Goal: Information Seeking & Learning: Find specific fact

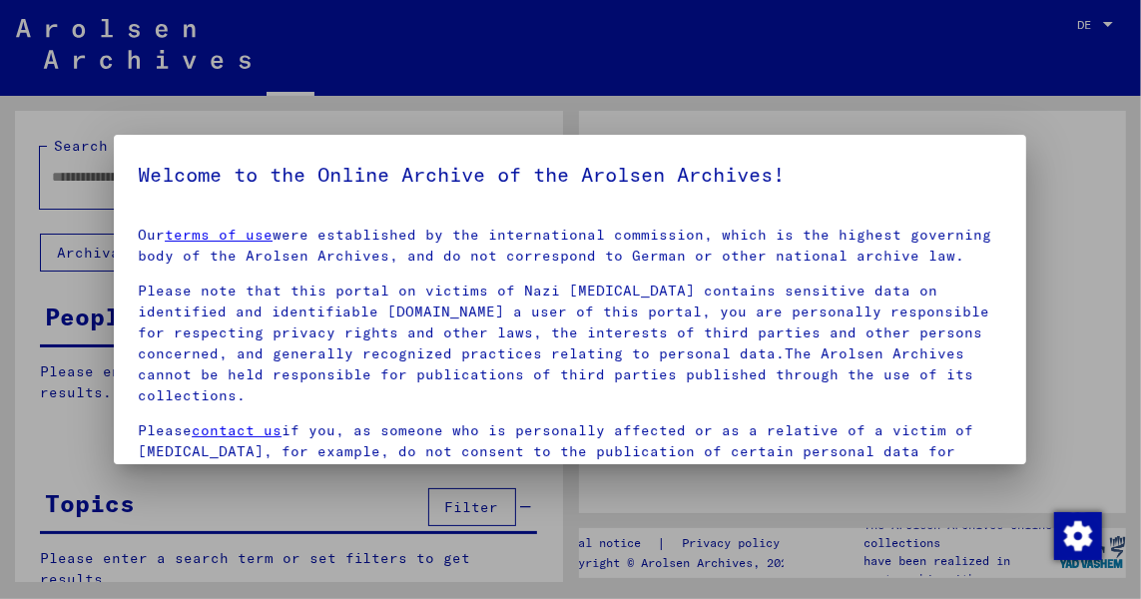
type input "**********"
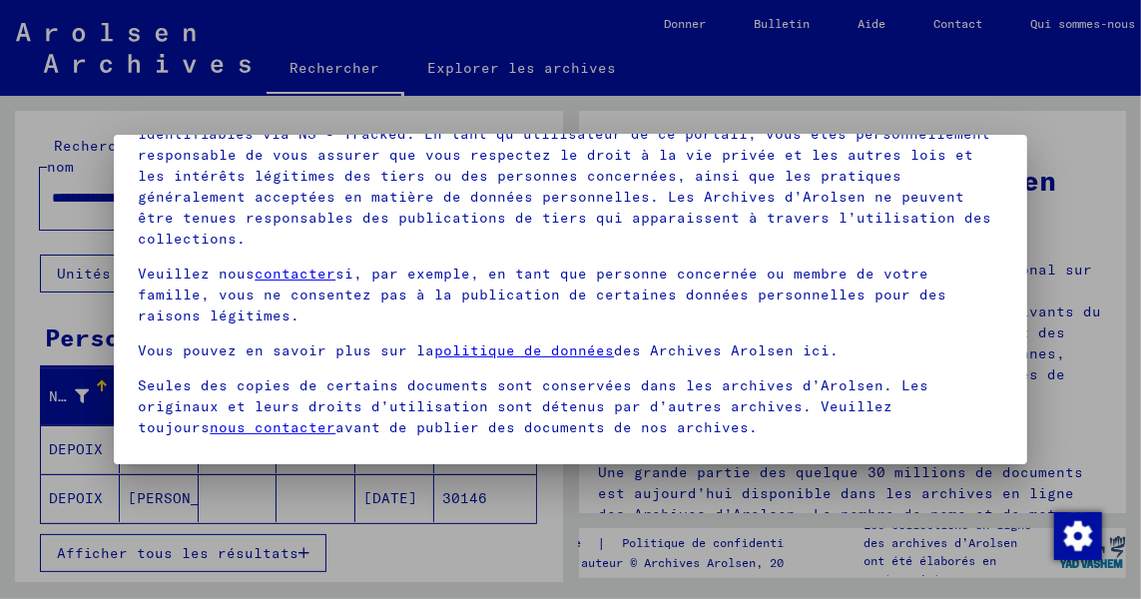
scroll to position [194, 0]
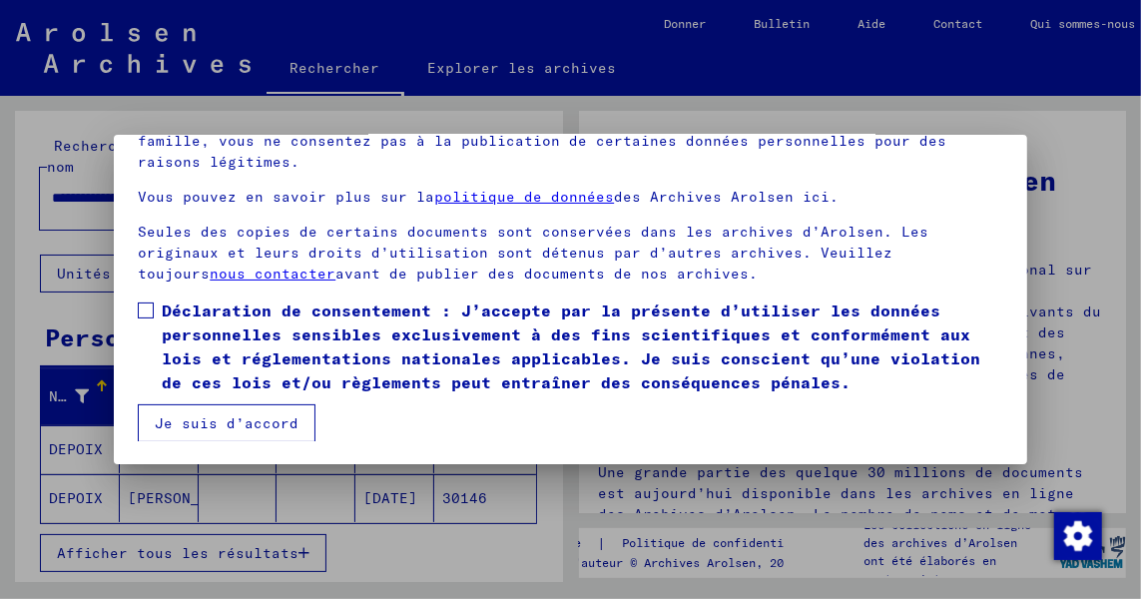
click at [140, 305] on span at bounding box center [146, 311] width 16 height 16
click at [228, 417] on button "Je suis d’accord" at bounding box center [227, 423] width 178 height 38
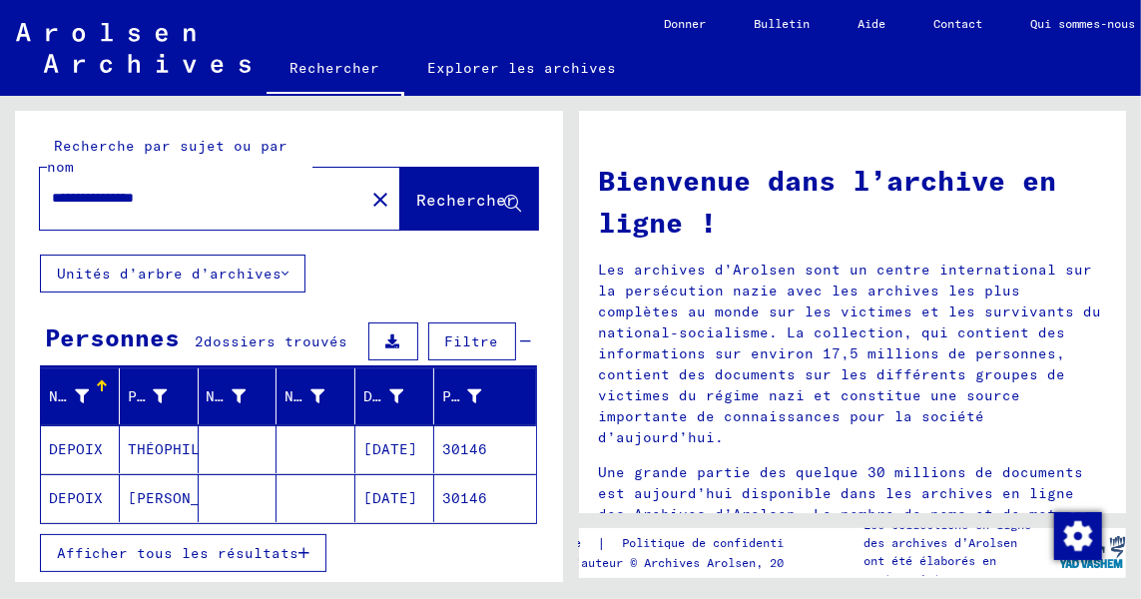
click at [390, 447] on mat-cell "[DATE]" at bounding box center [395, 449] width 79 height 48
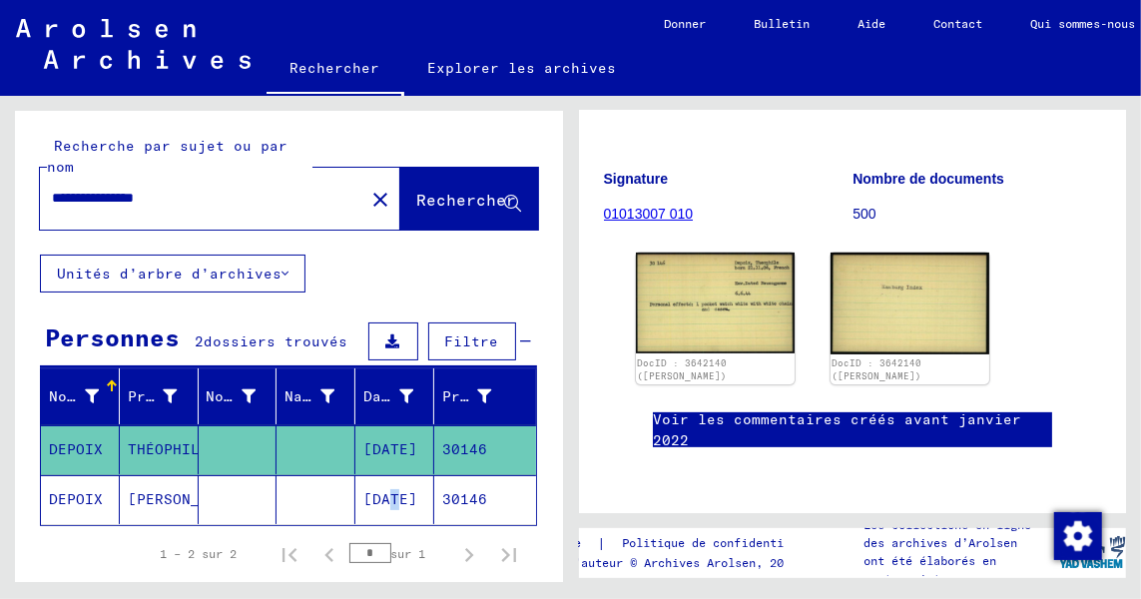
click at [377, 488] on mat-cell "[DATE]" at bounding box center [395, 499] width 79 height 49
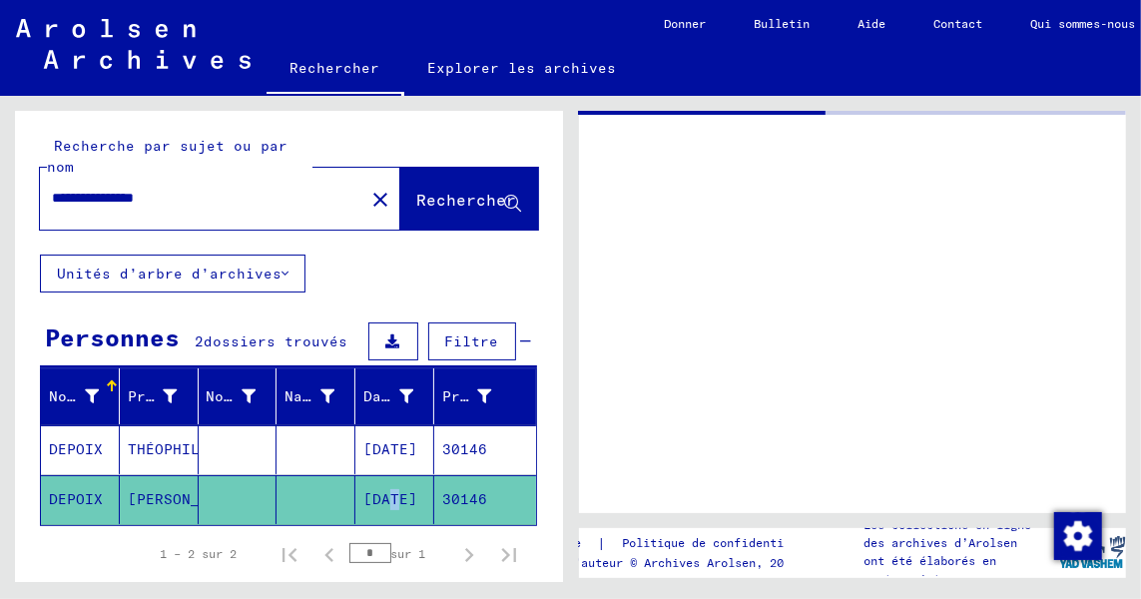
click at [377, 488] on mat-cell "[DATE]" at bounding box center [395, 499] width 79 height 49
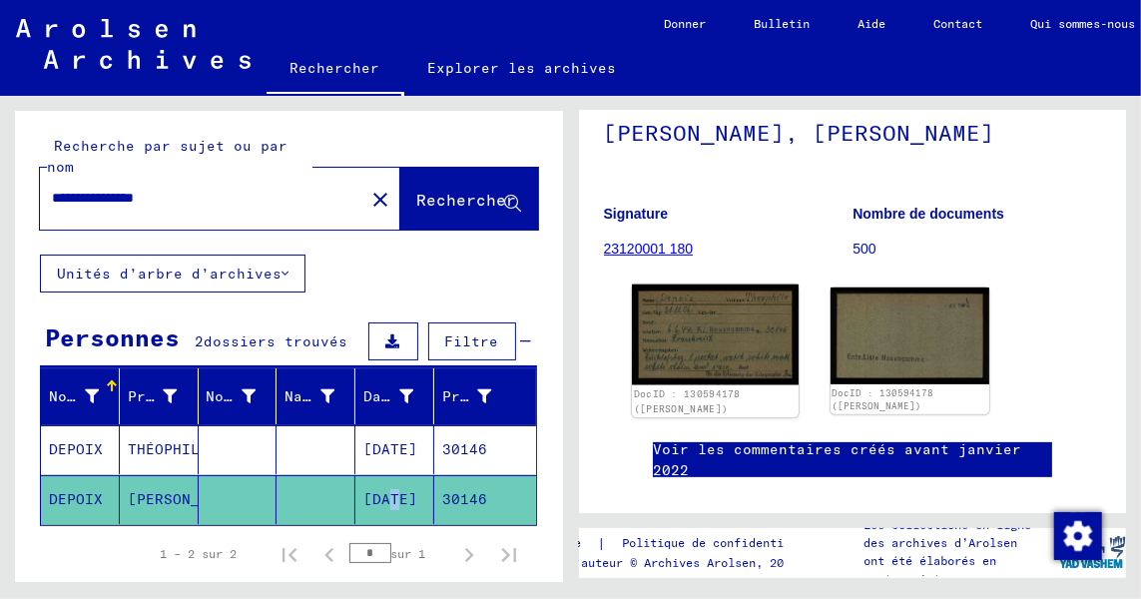
click at [748, 364] on img at bounding box center [715, 335] width 167 height 101
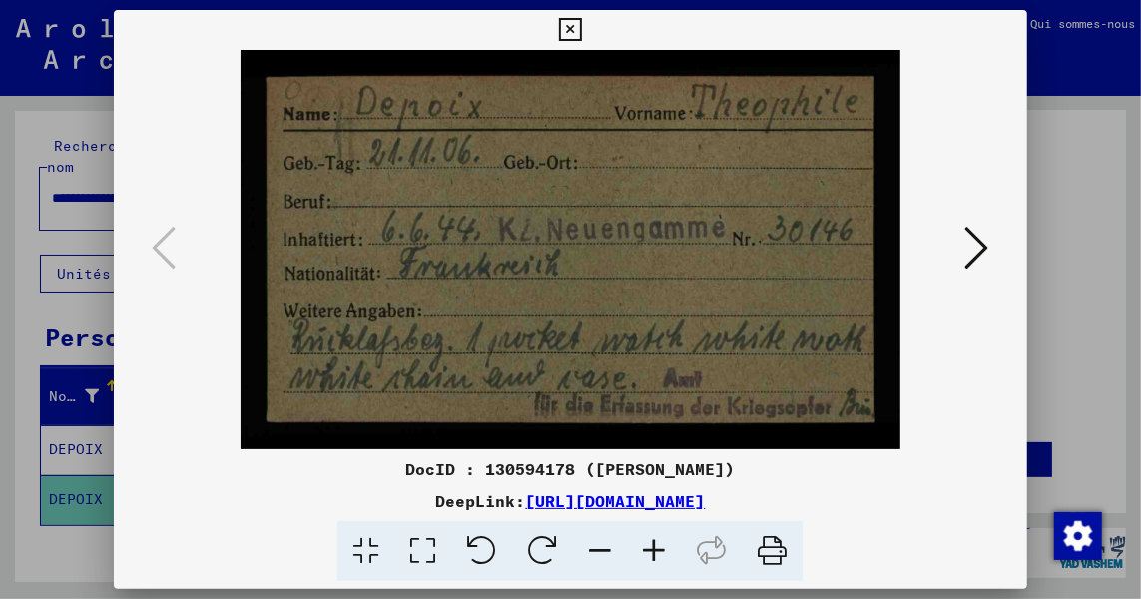
click at [977, 251] on icon at bounding box center [978, 248] width 24 height 48
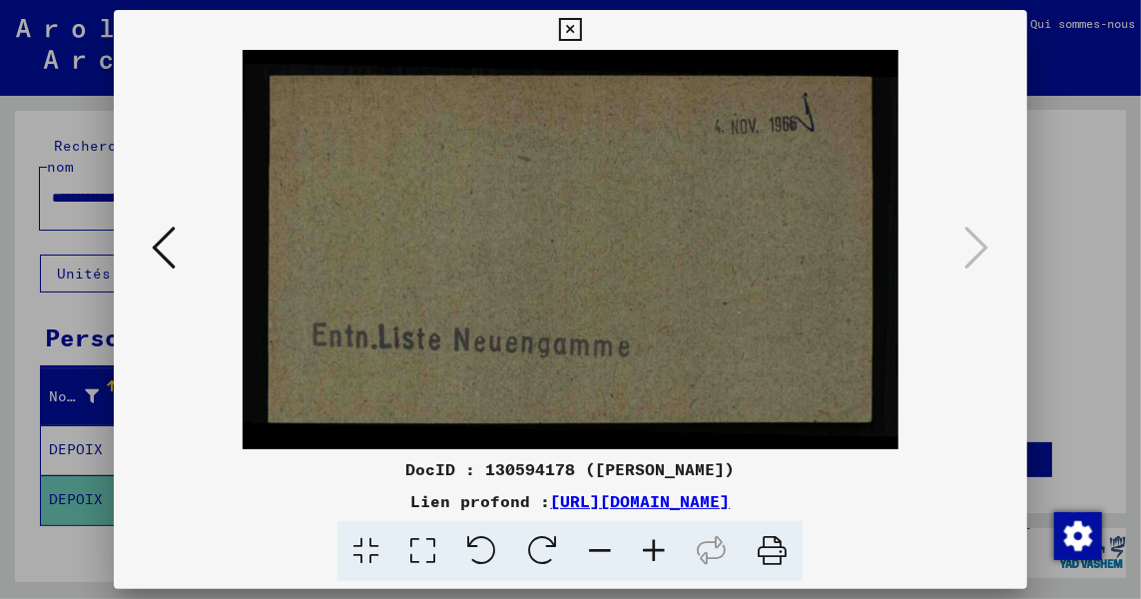
click at [568, 28] on icon at bounding box center [570, 30] width 23 height 24
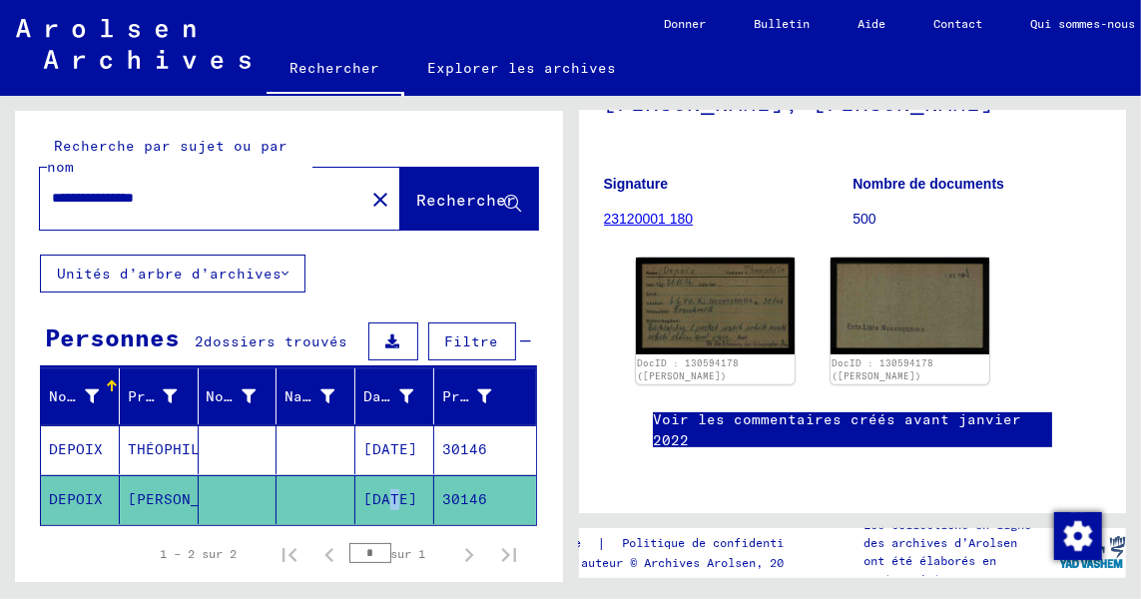
scroll to position [328, 0]
click at [714, 255] on img at bounding box center [715, 305] width 167 height 101
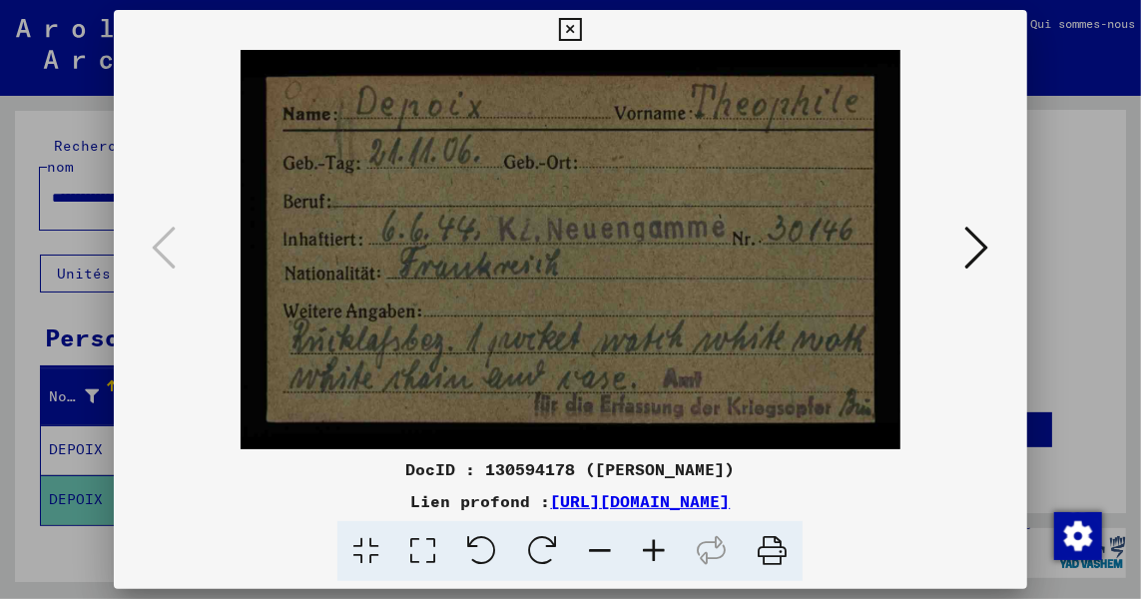
click at [1115, 500] on div at bounding box center [570, 299] width 1141 height 599
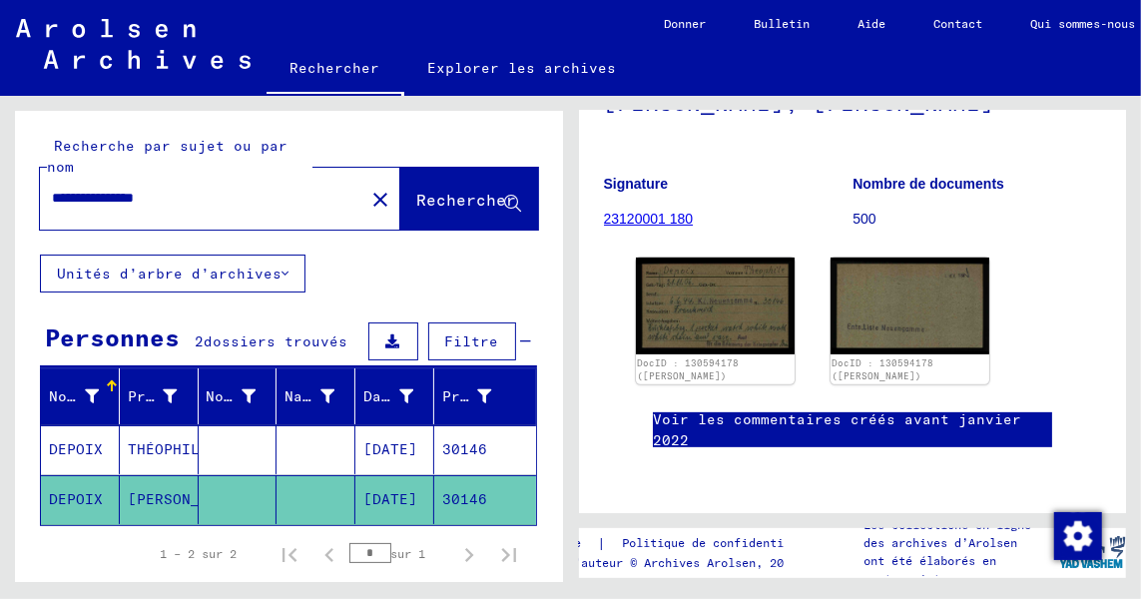
scroll to position [368, 0]
drag, startPoint x: 665, startPoint y: 191, endPoint x: 648, endPoint y: 199, distance: 18.8
click at [648, 255] on img at bounding box center [715, 305] width 167 height 101
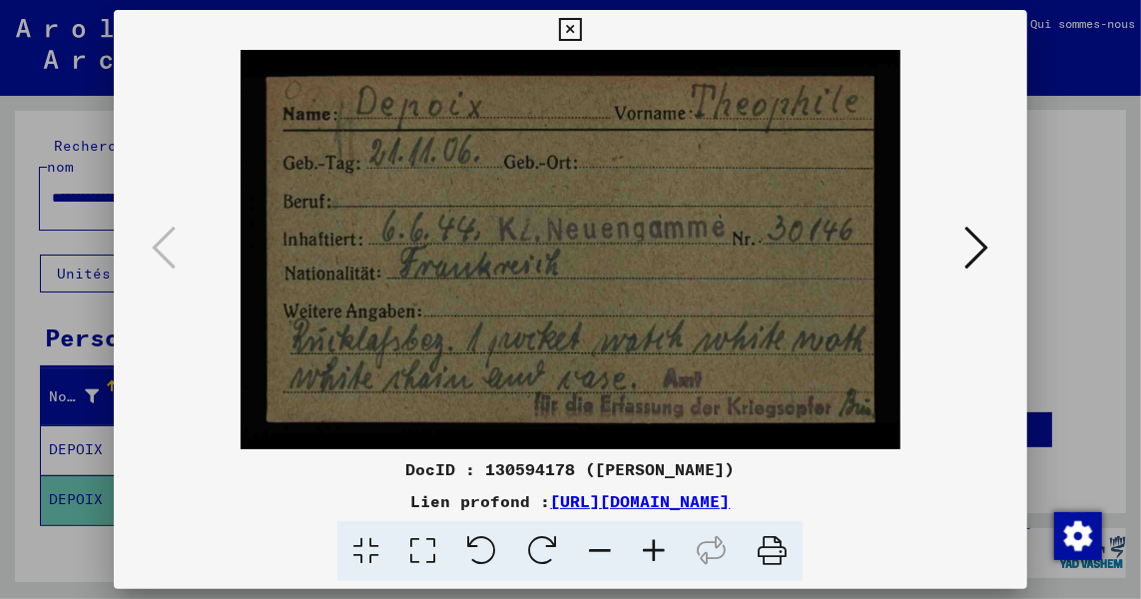
drag, startPoint x: 686, startPoint y: 221, endPoint x: 1071, endPoint y: 128, distance: 395.5
click at [1071, 128] on div at bounding box center [570, 299] width 1141 height 599
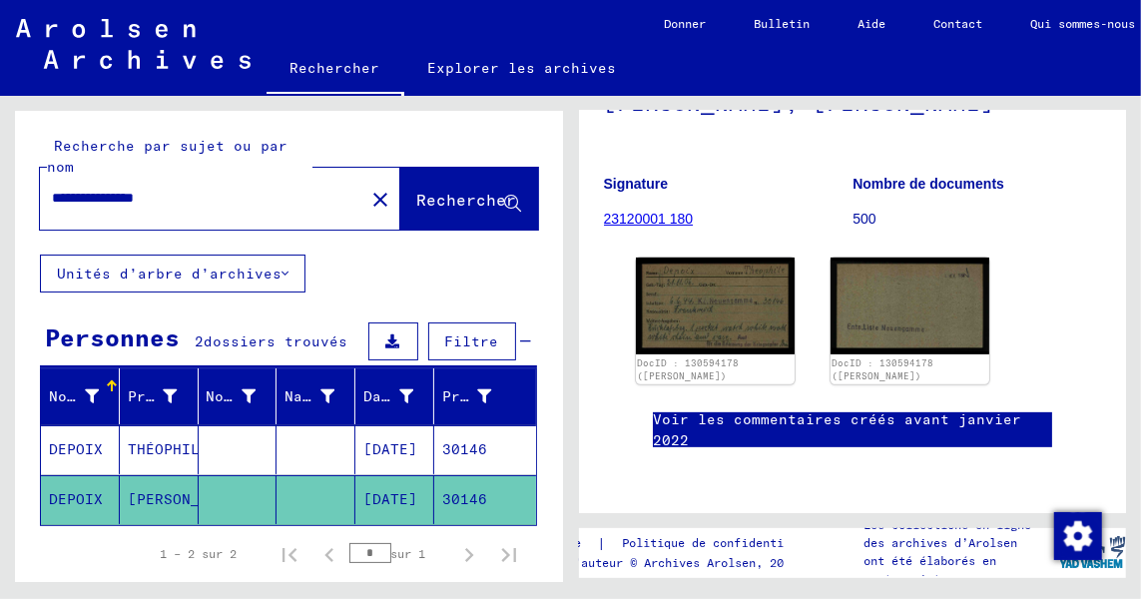
scroll to position [288, 0]
click at [759, 266] on img at bounding box center [715, 305] width 167 height 101
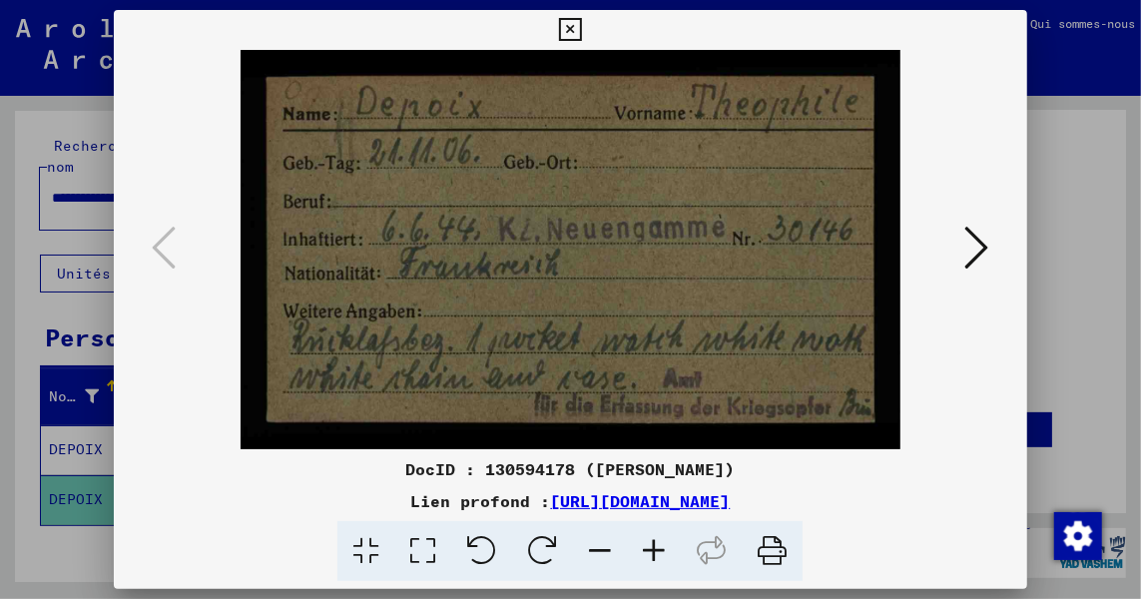
click at [976, 246] on icon at bounding box center [978, 248] width 24 height 48
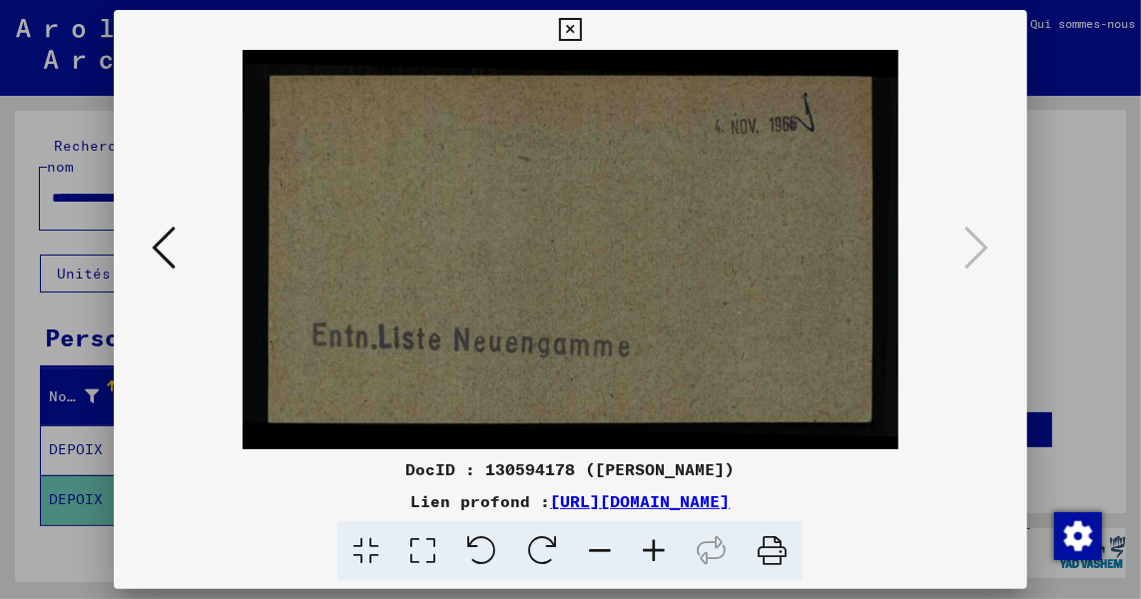
click at [568, 26] on icon at bounding box center [570, 30] width 23 height 24
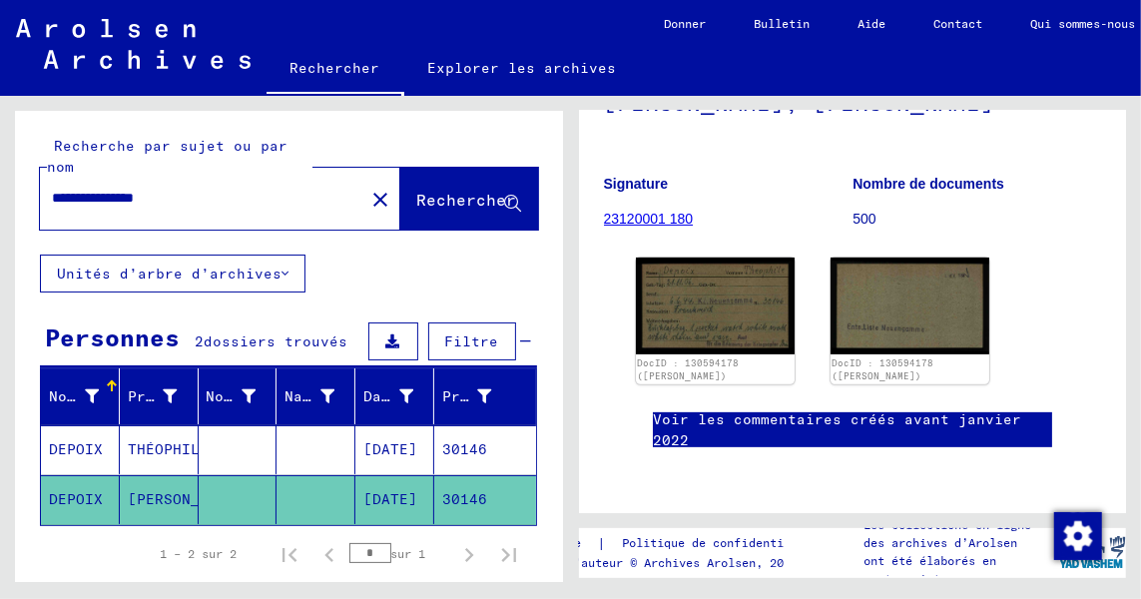
click at [395, 445] on mat-cell "[DATE]" at bounding box center [395, 449] width 79 height 49
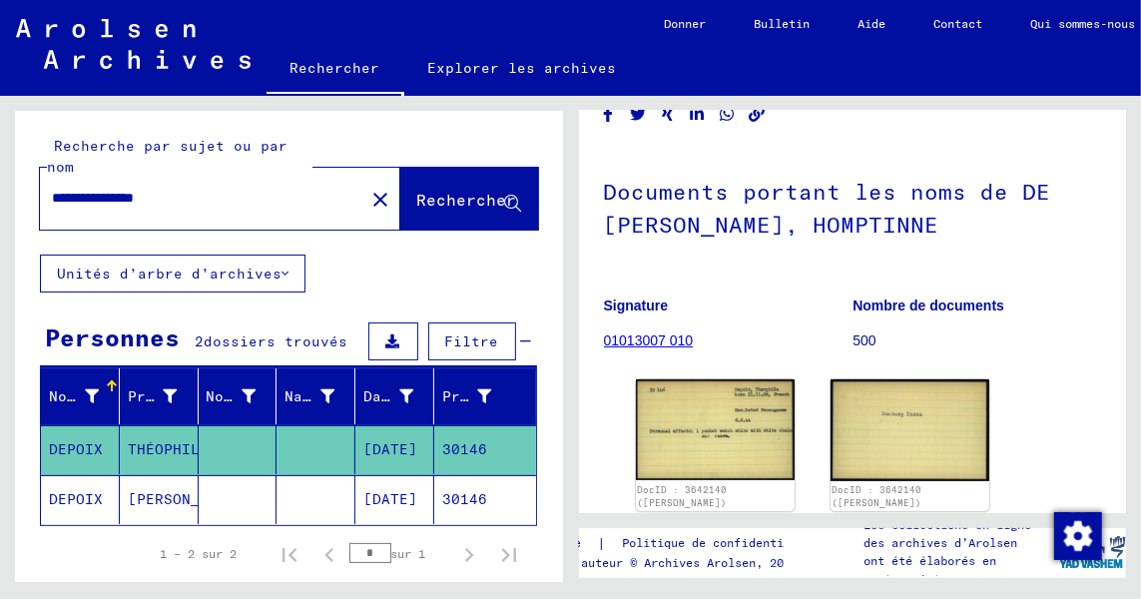
scroll to position [147, 0]
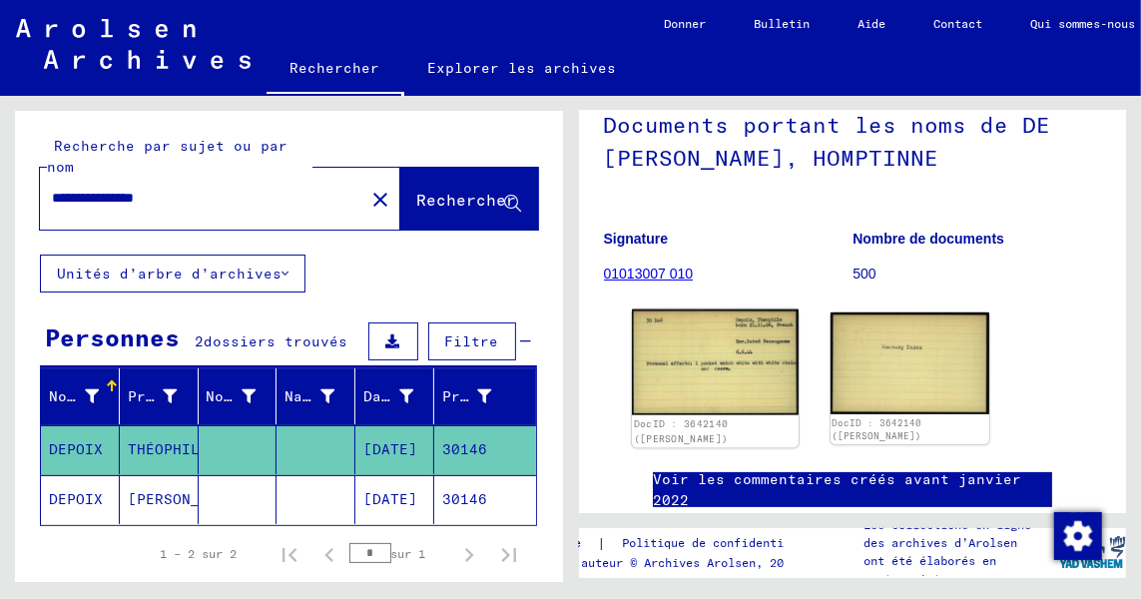
click at [728, 361] on img at bounding box center [715, 363] width 167 height 106
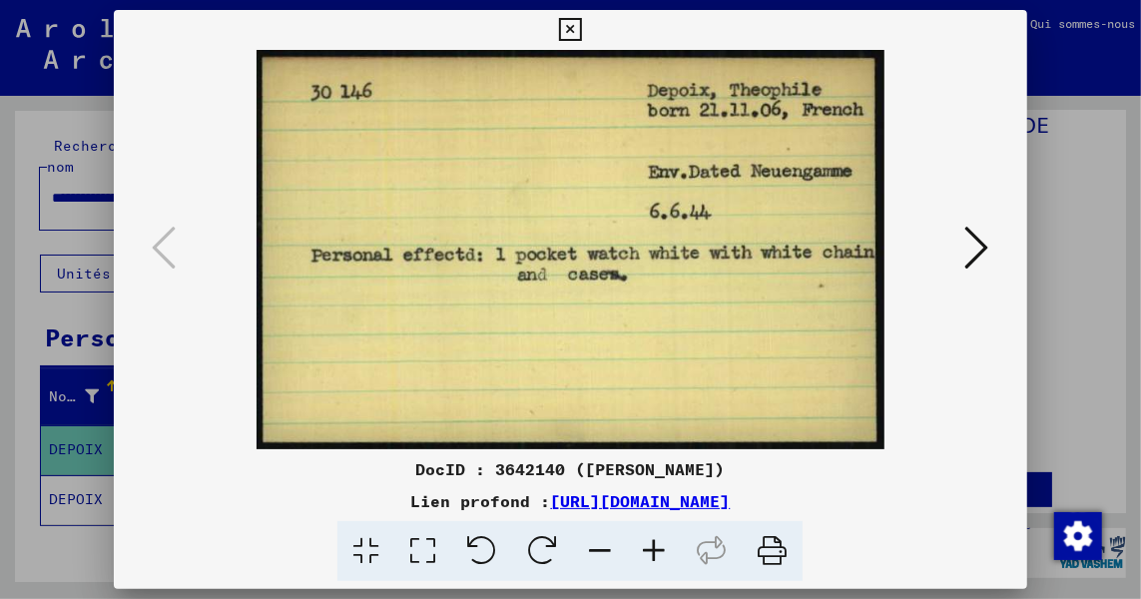
click at [568, 25] on icon at bounding box center [570, 30] width 23 height 24
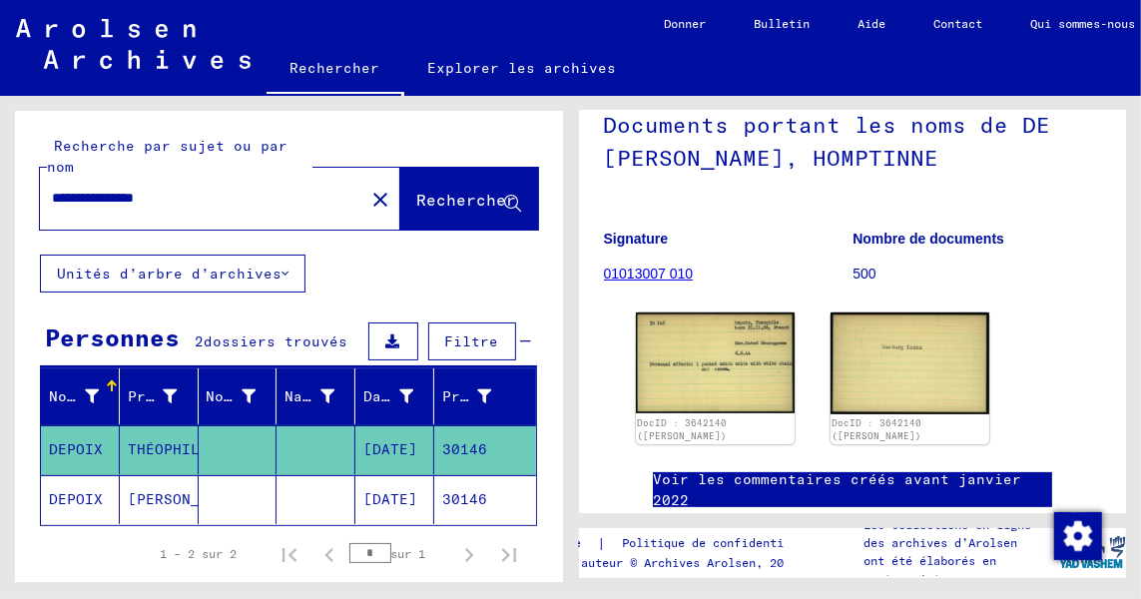
click at [545, 485] on div "Nom de famille Prénom Nom de jeune fille Naissance Date de naissance Prisonnier…" at bounding box center [289, 513] width 548 height 288
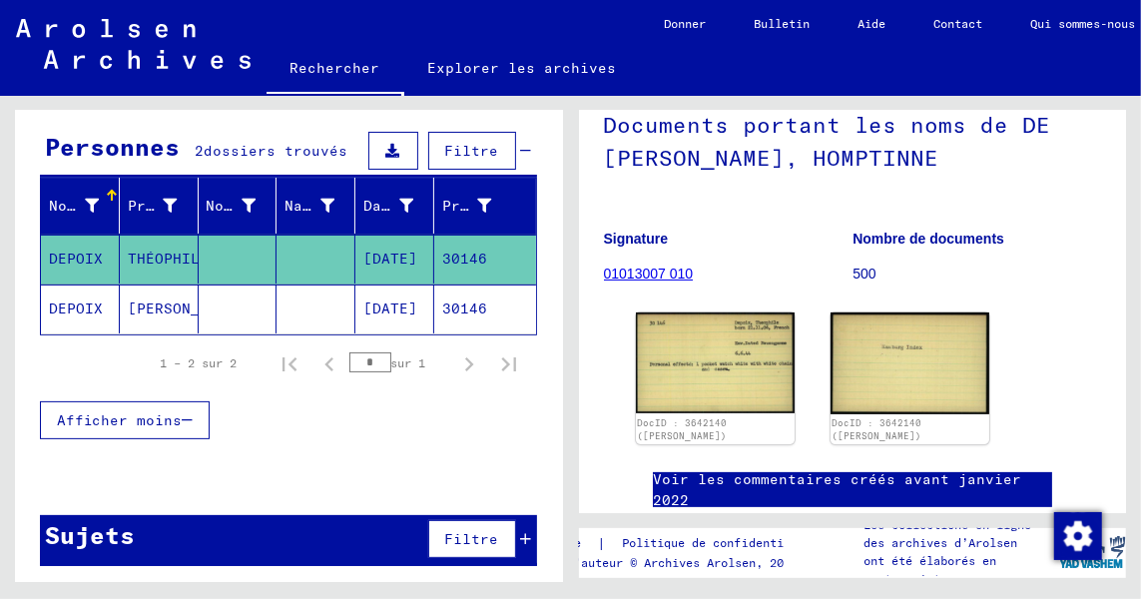
click at [396, 300] on mat-cell "[DATE]" at bounding box center [395, 309] width 79 height 49
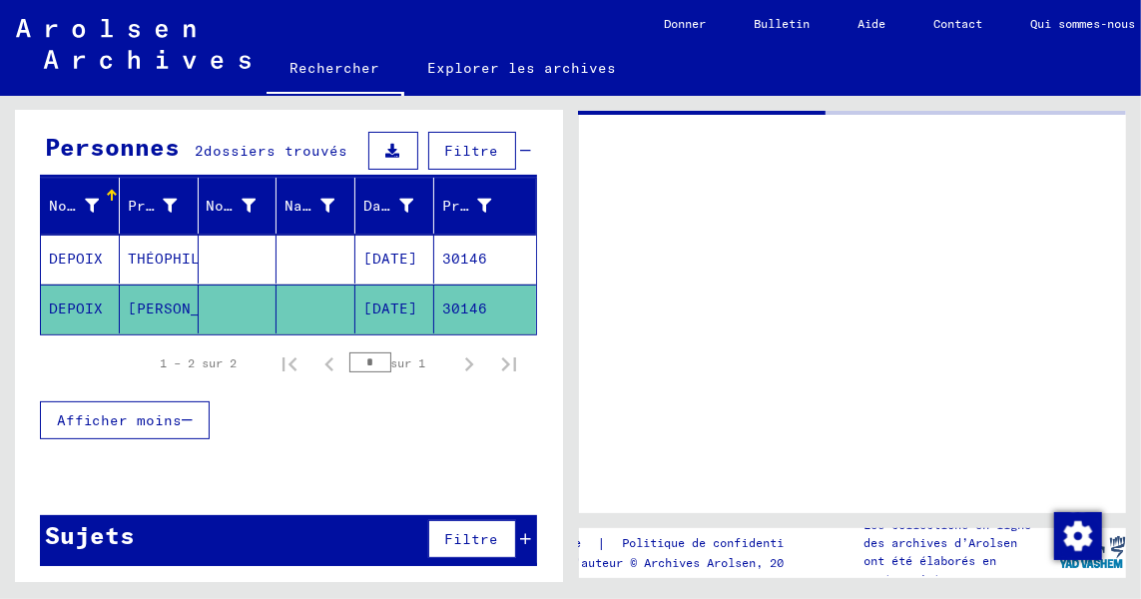
click at [396, 300] on mat-cell "[DATE]" at bounding box center [395, 309] width 79 height 49
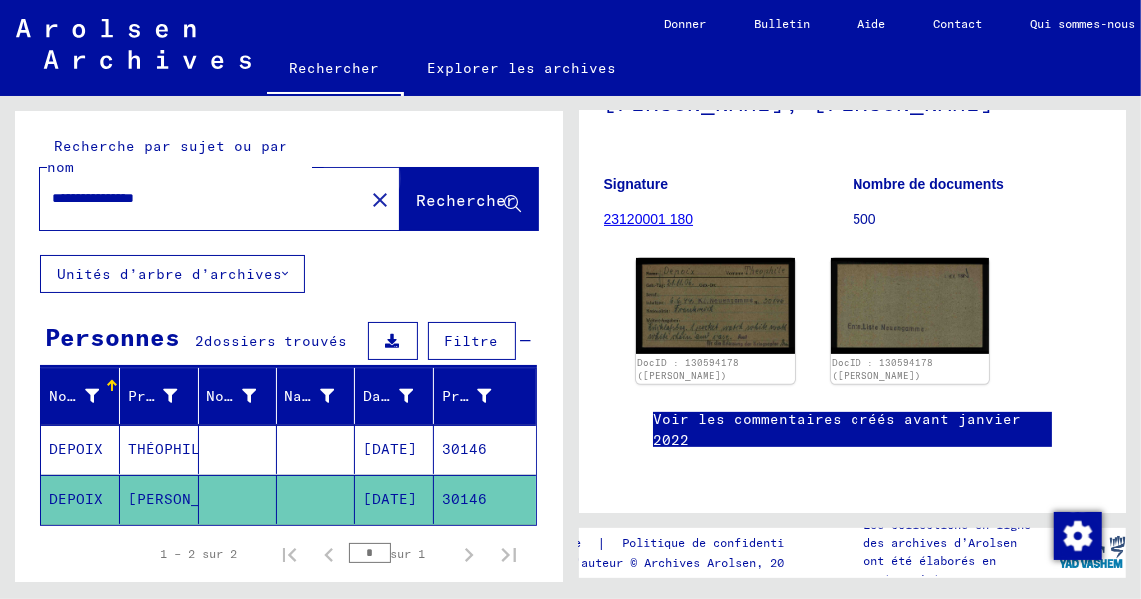
click at [468, 202] on span "Rechercher" at bounding box center [467, 200] width 100 height 20
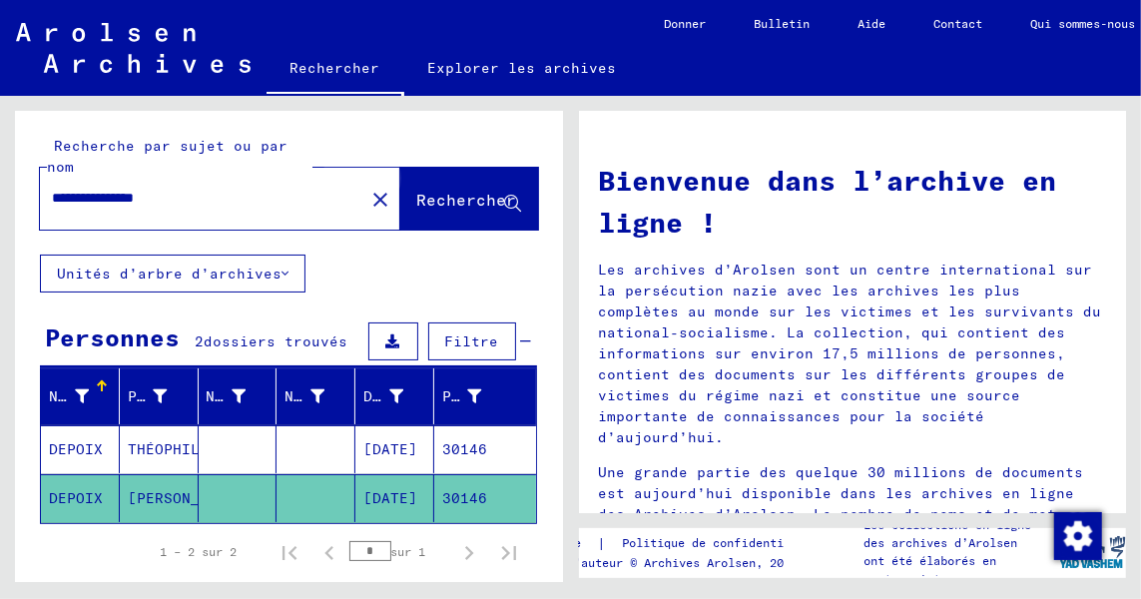
click at [468, 202] on span "Rechercher" at bounding box center [467, 200] width 100 height 20
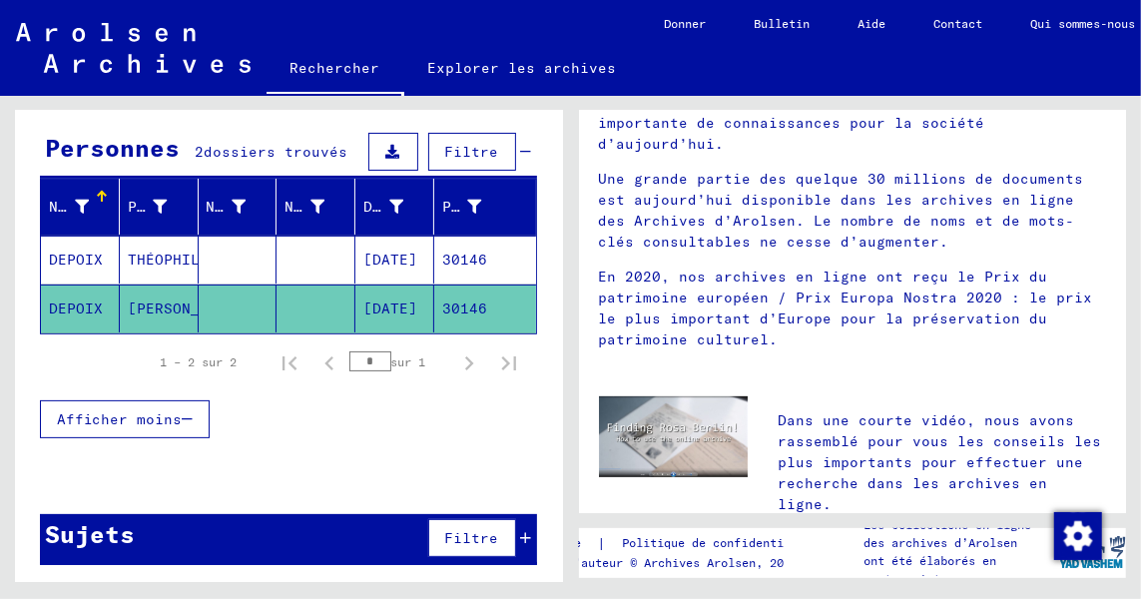
scroll to position [320, 0]
